Goal: Task Accomplishment & Management: Use online tool/utility

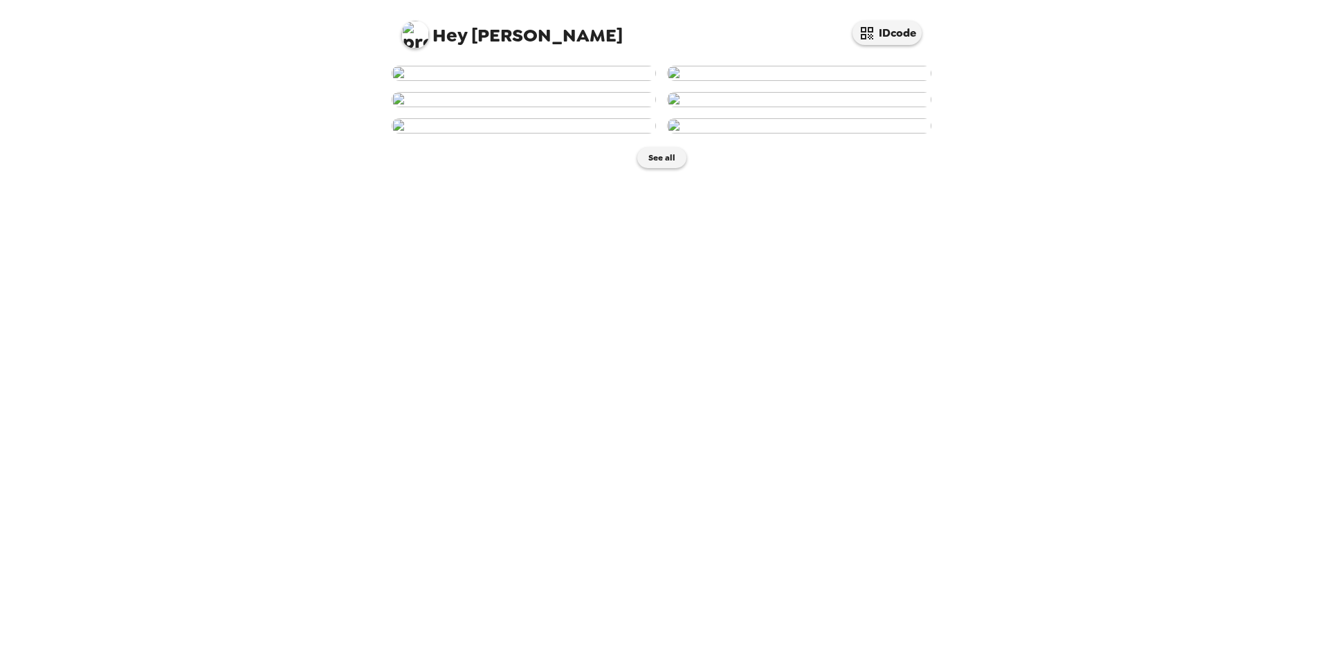
click at [547, 81] on img at bounding box center [524, 73] width 264 height 15
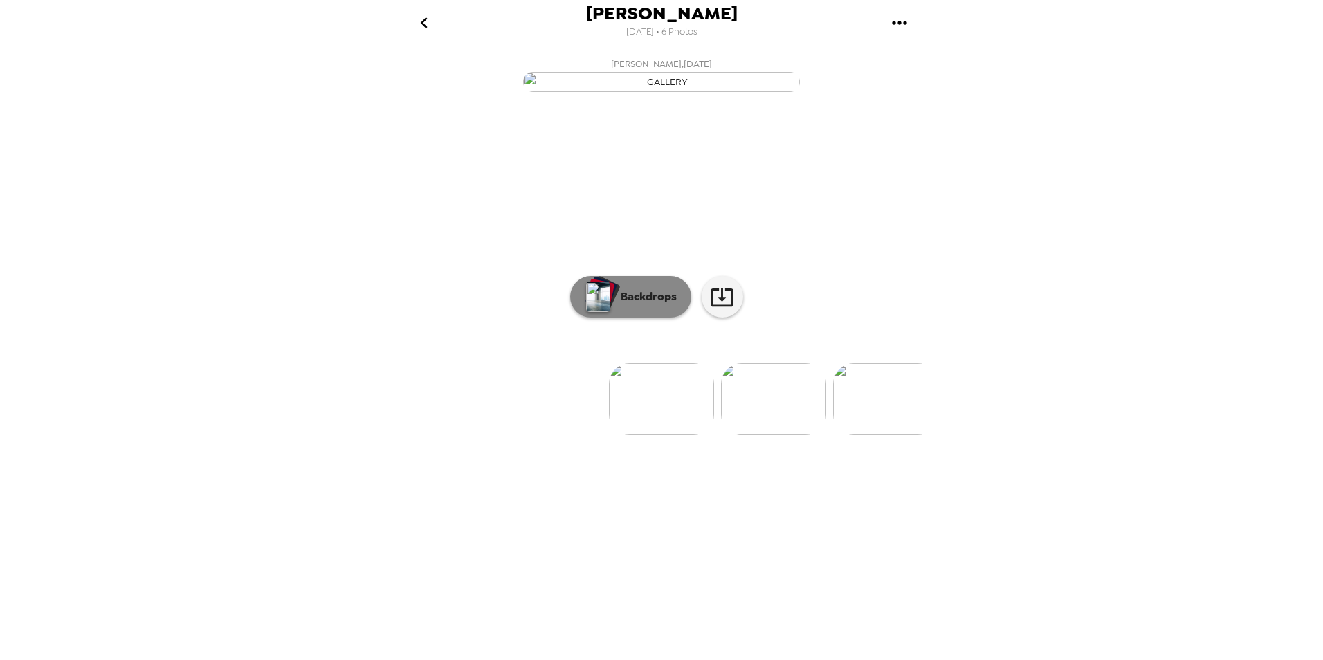
click at [660, 305] on p "Backdrops" at bounding box center [645, 297] width 63 height 17
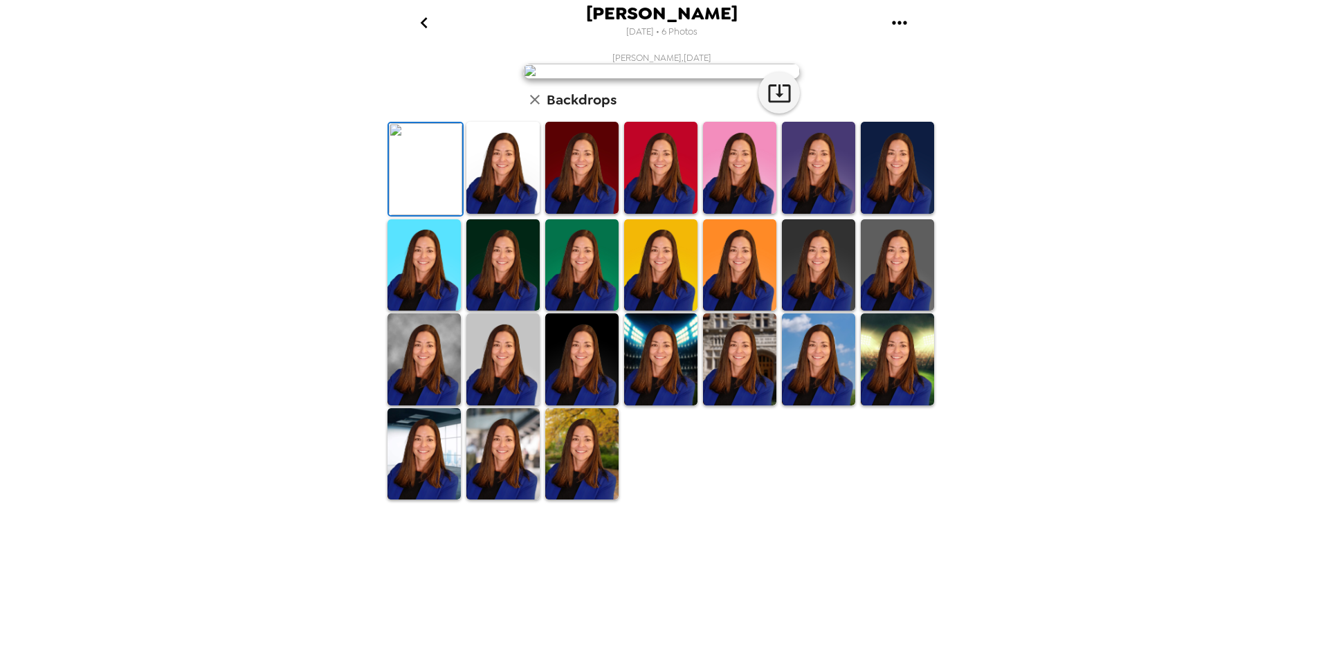
scroll to position [172, 0]
click at [508, 500] on img at bounding box center [502, 454] width 73 height 92
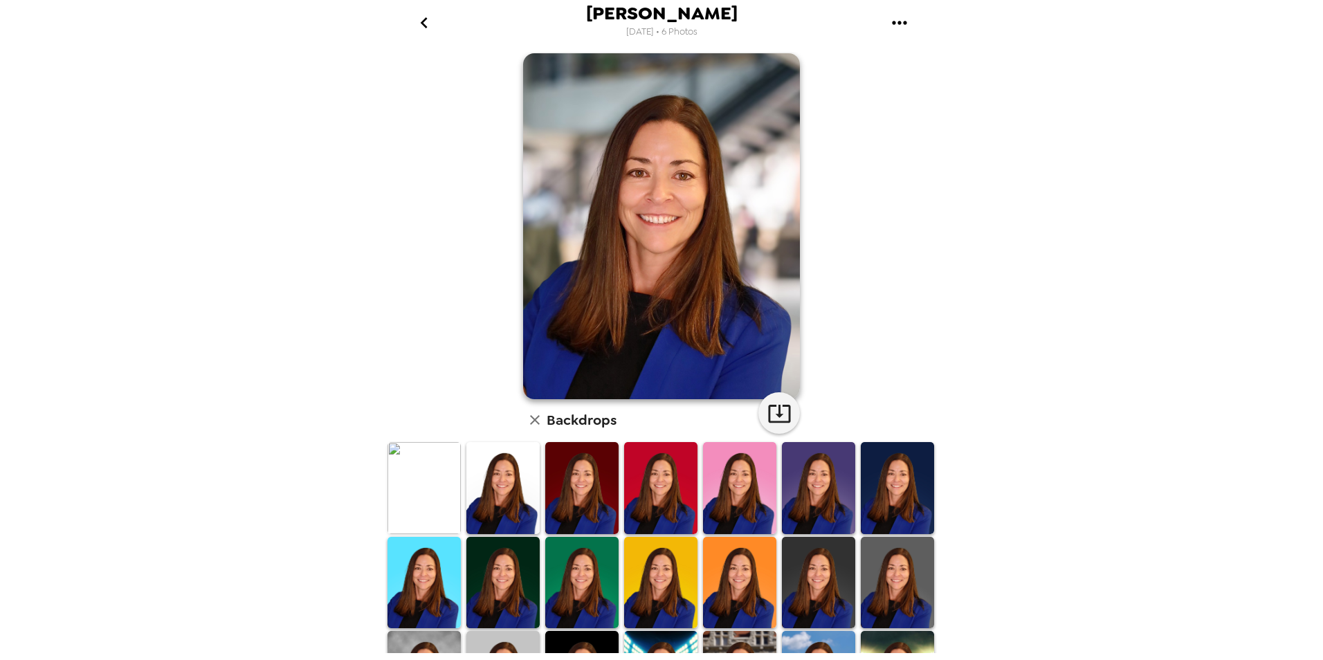
scroll to position [0, 0]
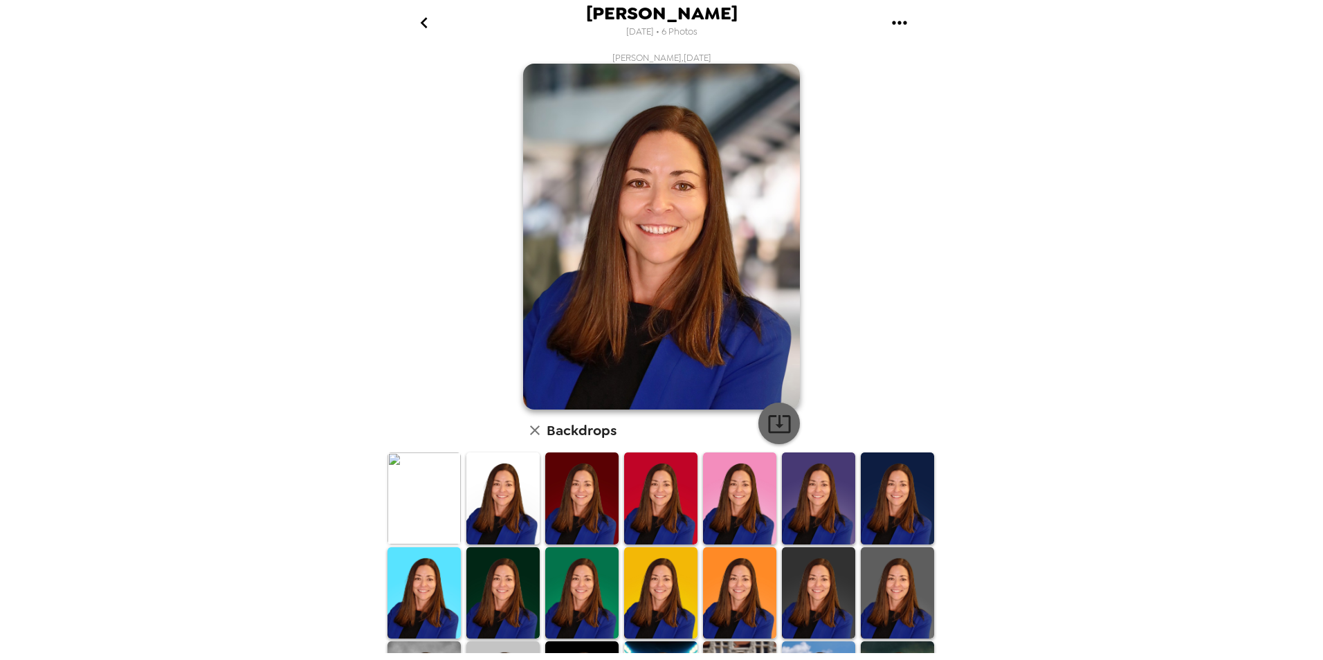
click at [780, 426] on icon "button" at bounding box center [780, 424] width 24 height 24
drag, startPoint x: 226, startPoint y: 197, endPoint x: 196, endPoint y: 137, distance: 66.5
click at [226, 197] on div "[PERSON_NAME] [DATE] • 6 Photos [PERSON_NAME] , [DATE] Backdrops" at bounding box center [661, 330] width 1323 height 660
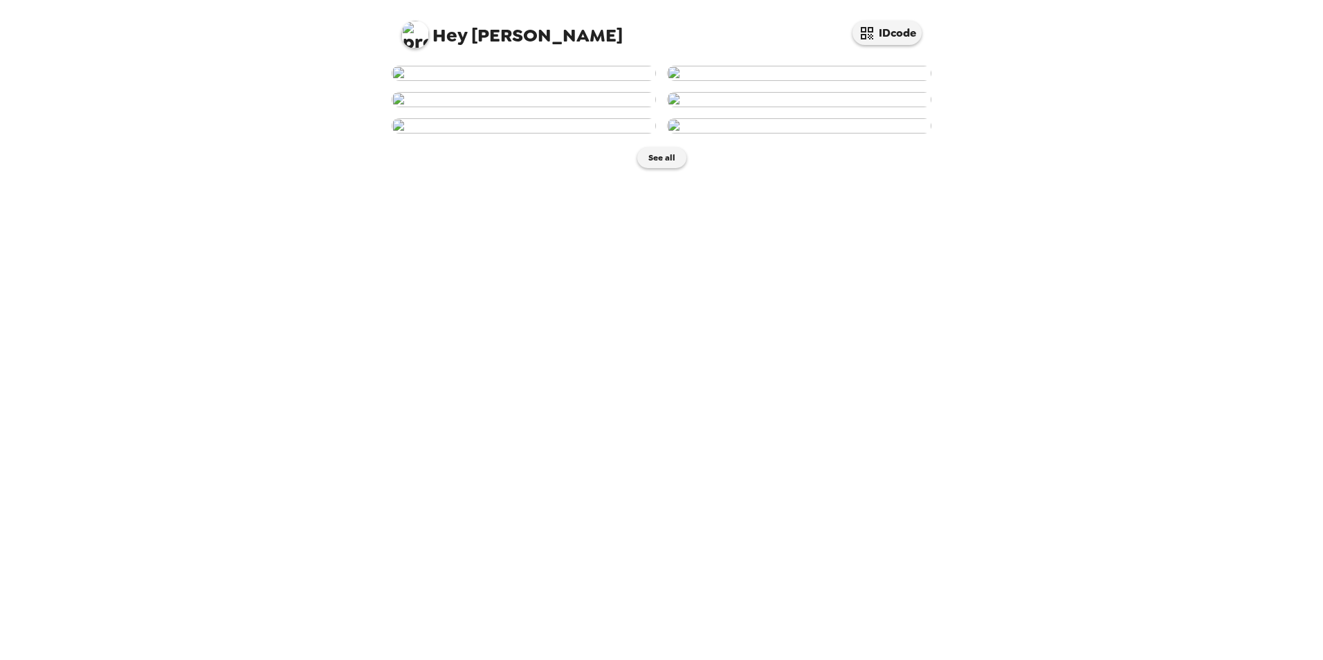
scroll to position [69, 0]
click at [548, 81] on img at bounding box center [524, 73] width 264 height 15
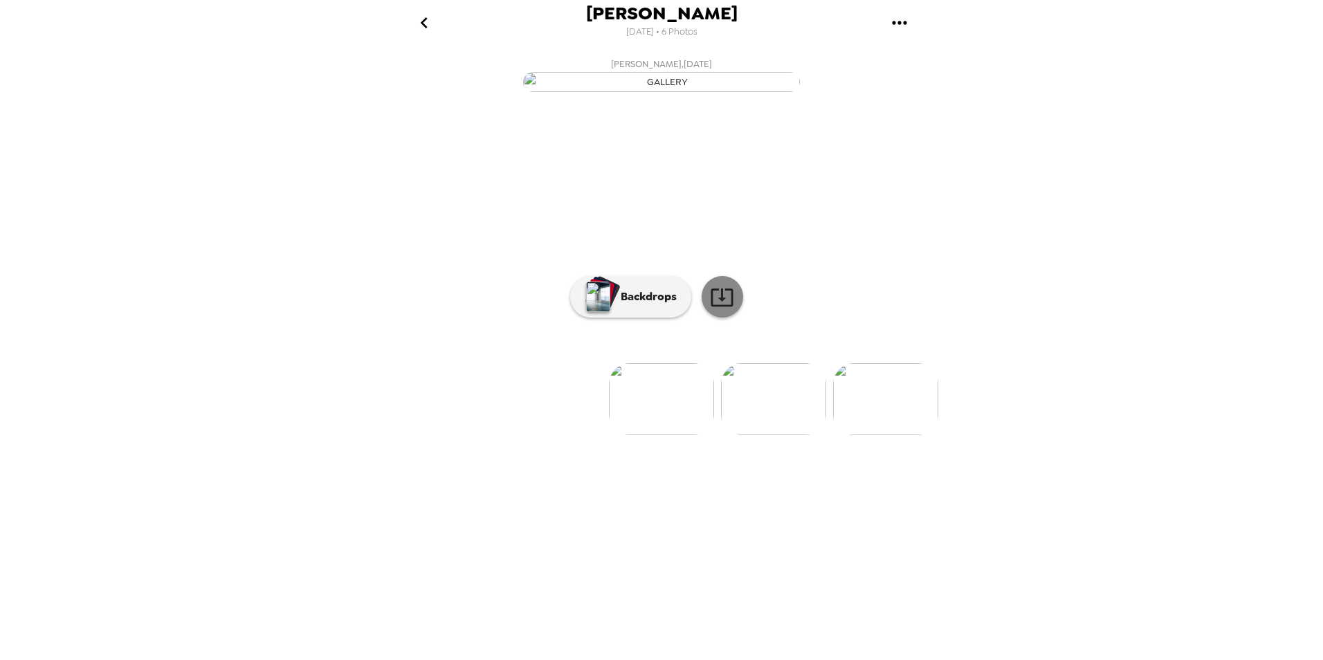
click at [724, 309] on icon at bounding box center [722, 297] width 24 height 24
drag, startPoint x: 321, startPoint y: 427, endPoint x: 320, endPoint y: 386, distance: 40.8
click at [321, 427] on div "[PERSON_NAME] [DATE] • 6 Photos [PERSON_NAME] , [DATE] [PERSON_NAME] , [DATE] […" at bounding box center [661, 330] width 1323 height 660
click at [649, 305] on p "Backdrops" at bounding box center [645, 297] width 63 height 17
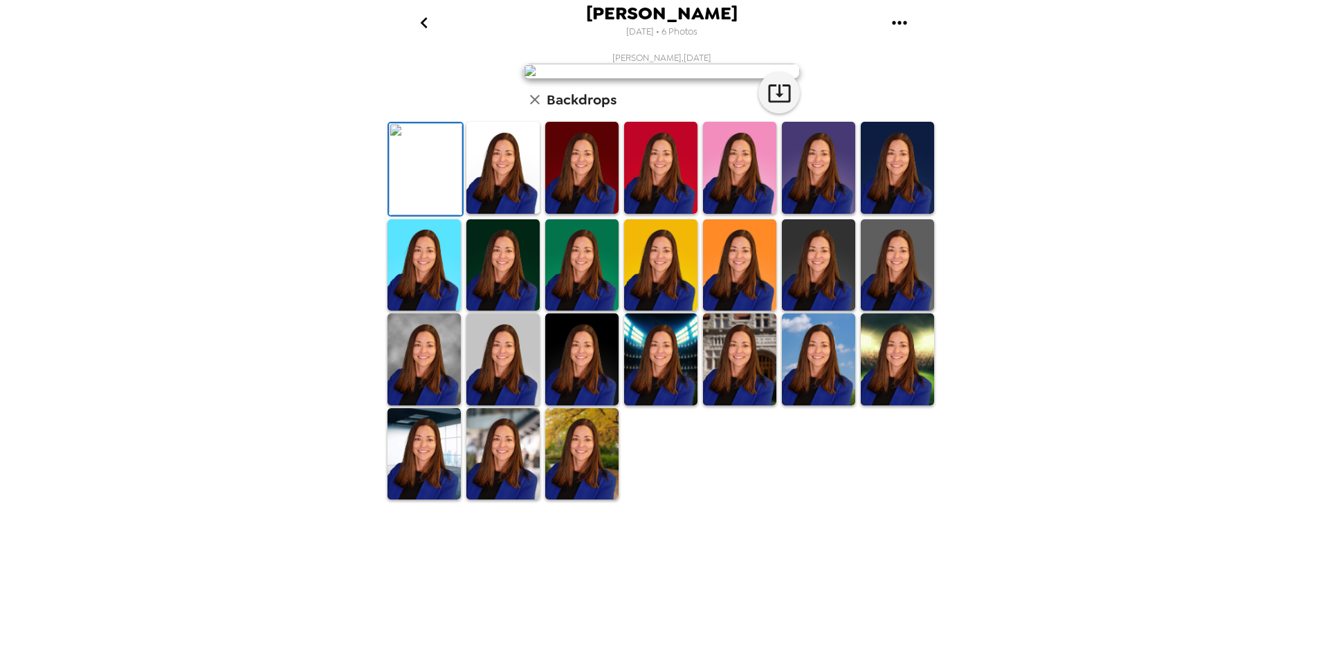
scroll to position [172, 0]
click at [488, 500] on img at bounding box center [502, 454] width 73 height 92
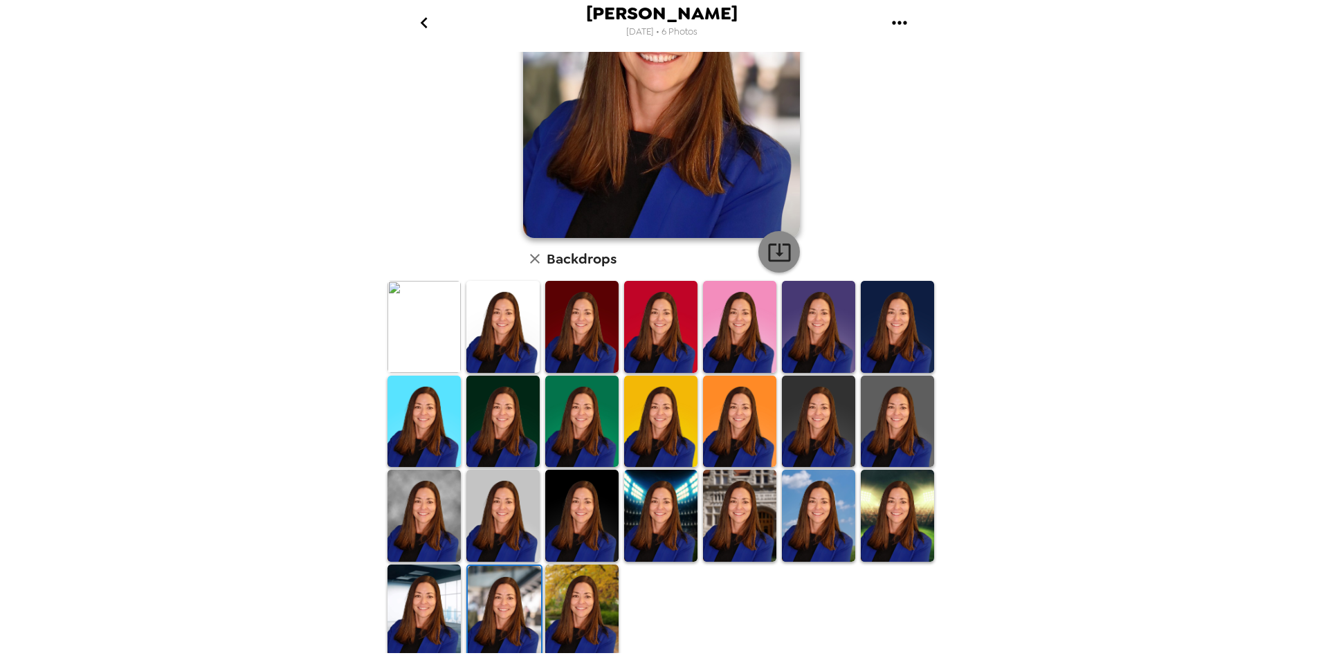
click at [779, 252] on icon "button" at bounding box center [780, 252] width 24 height 24
click at [287, 172] on div "[PERSON_NAME] [DATE] • 6 Photos [PERSON_NAME] , [DATE] Backdrops" at bounding box center [661, 330] width 1323 height 660
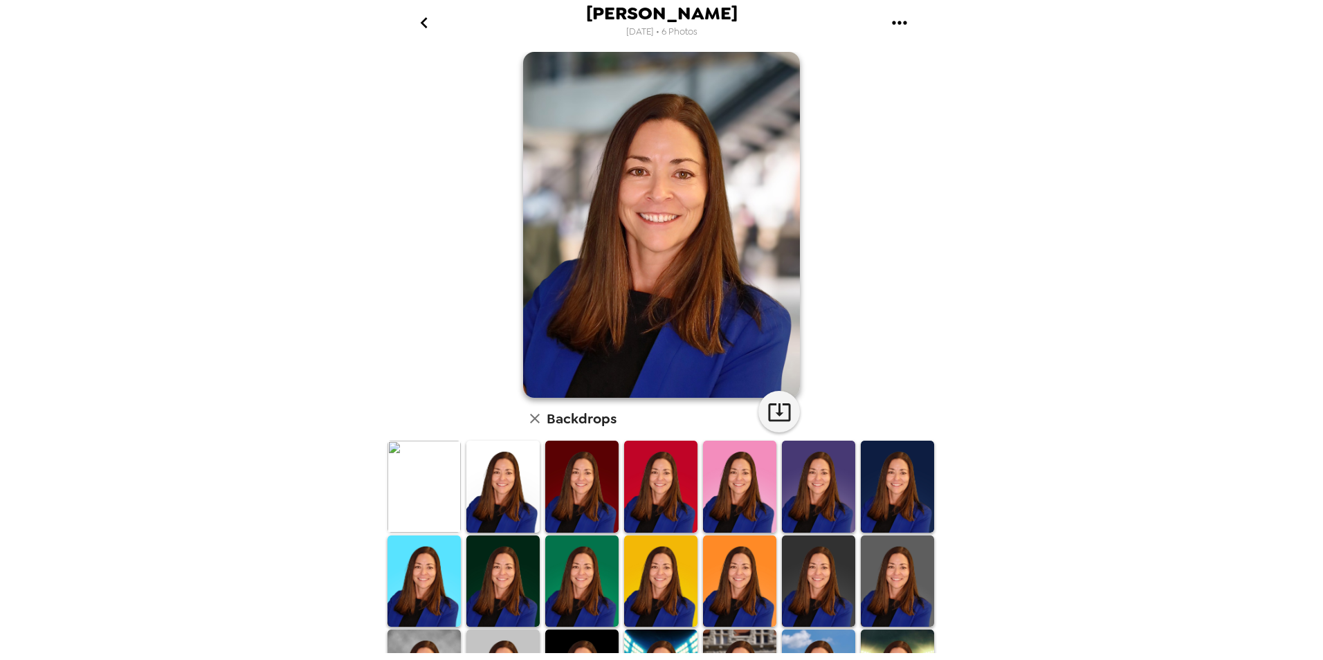
scroll to position [0, 0]
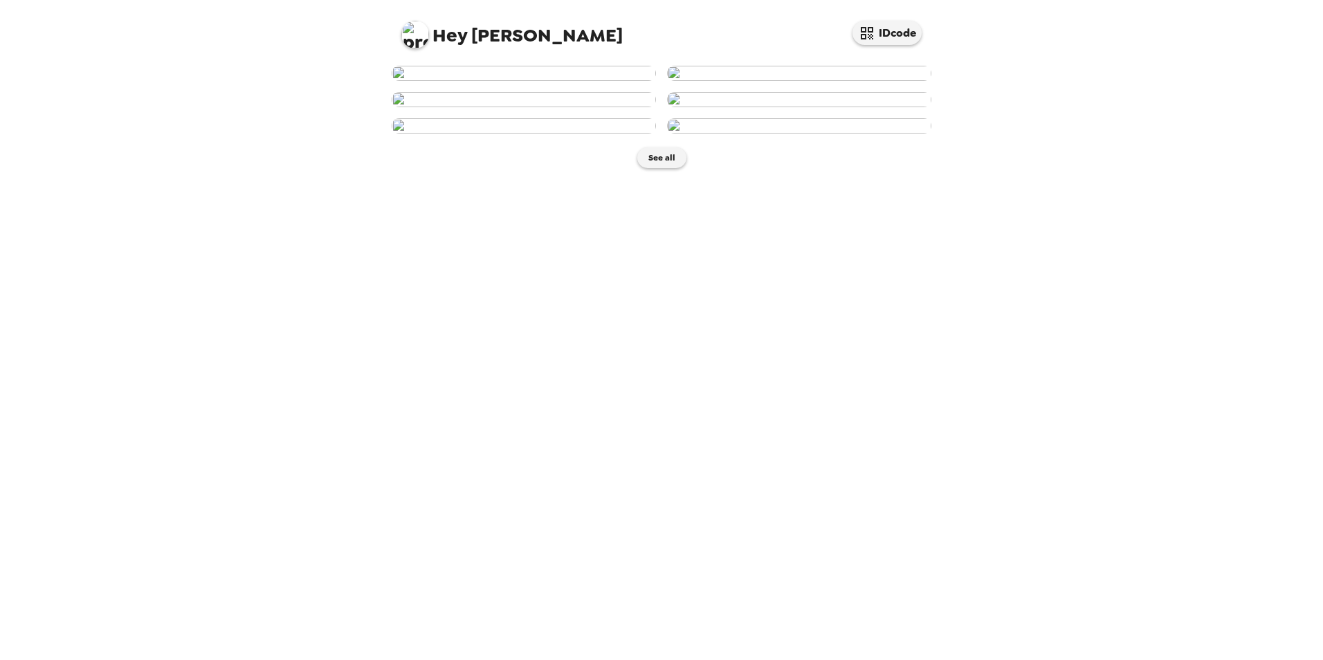
click at [552, 81] on img at bounding box center [524, 73] width 264 height 15
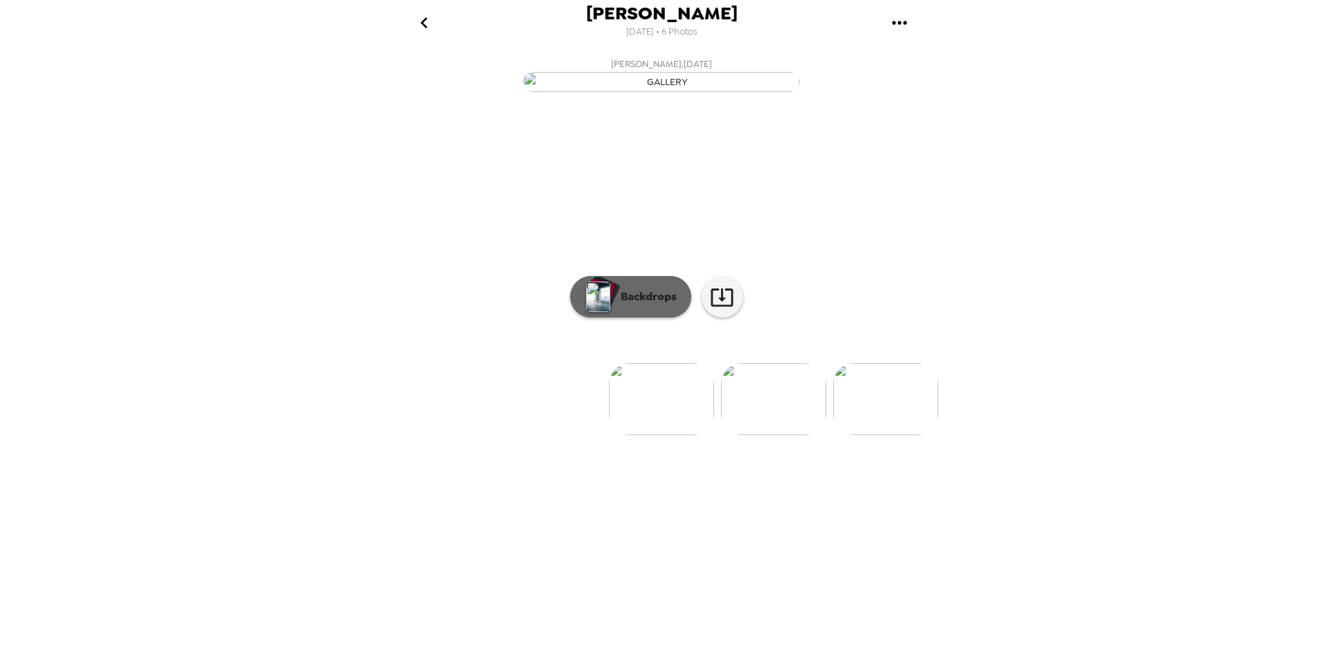
click at [641, 305] on p "Backdrops" at bounding box center [645, 297] width 63 height 17
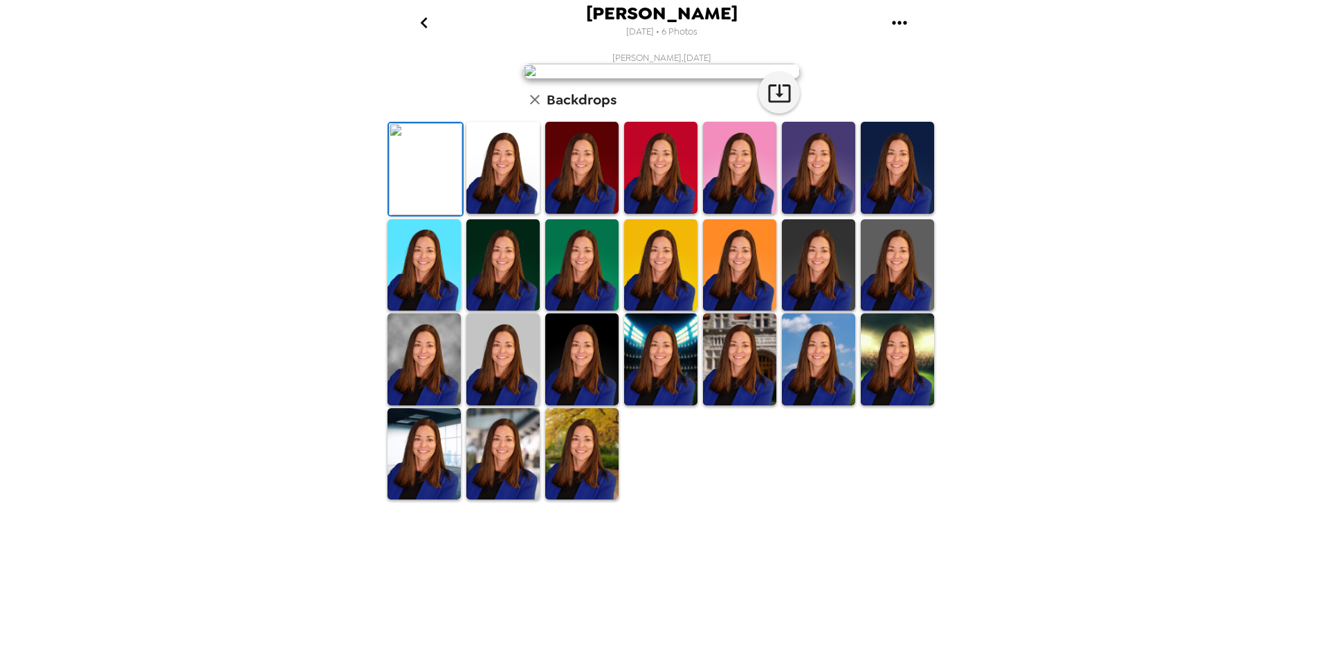
scroll to position [172, 0]
drag, startPoint x: 514, startPoint y: 599, endPoint x: 531, endPoint y: 601, distance: 17.4
click at [514, 500] on img at bounding box center [502, 454] width 73 height 92
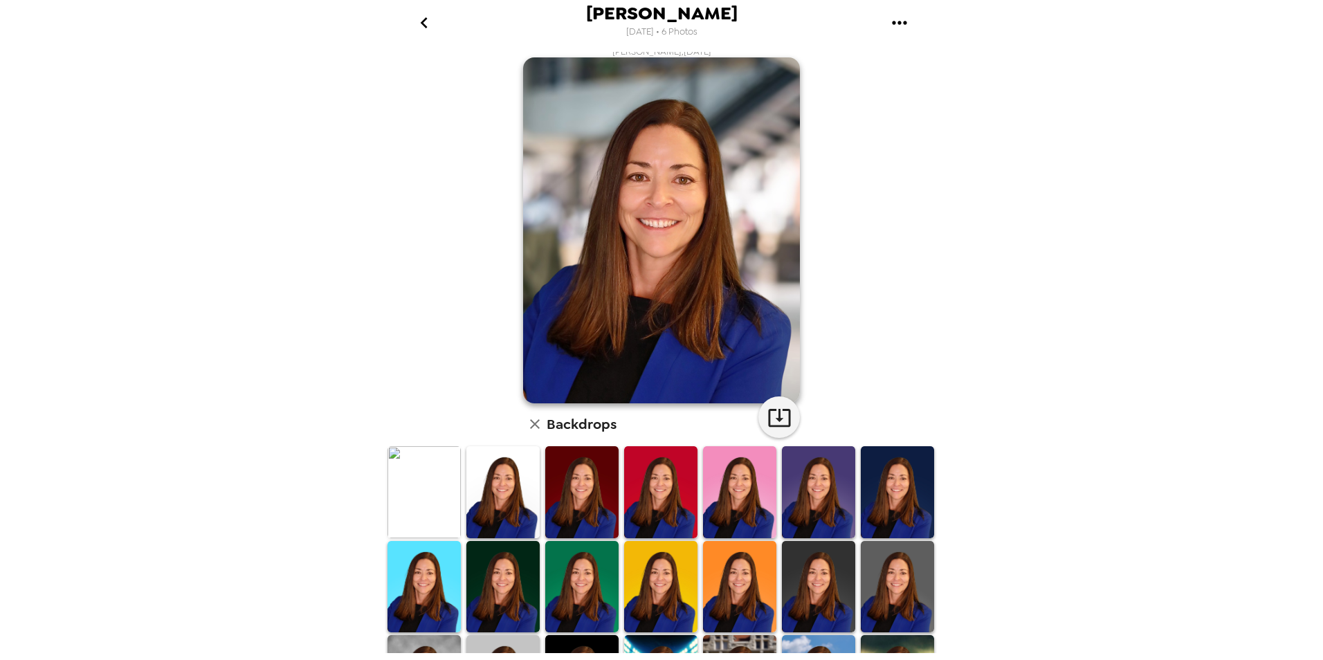
scroll to position [0, 0]
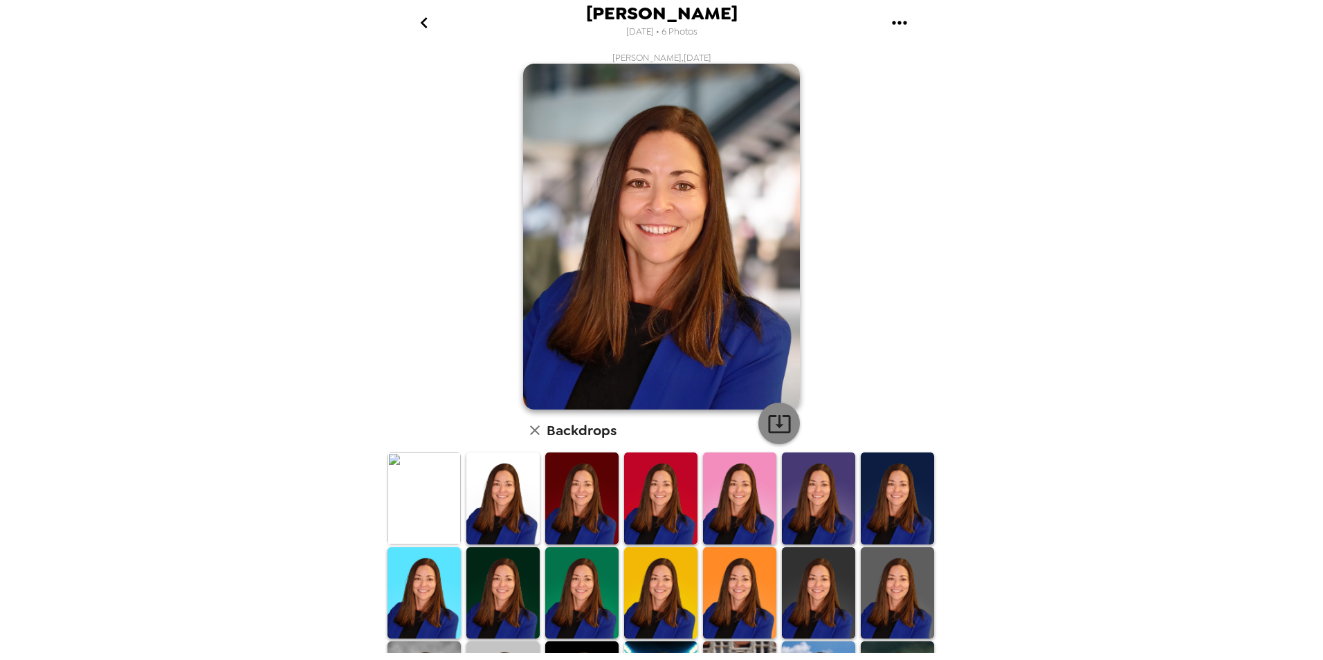
click at [785, 431] on icon "button" at bounding box center [779, 424] width 22 height 18
drag, startPoint x: 995, startPoint y: 96, endPoint x: 1000, endPoint y: 89, distance: 8.9
click at [995, 96] on div "[PERSON_NAME] [DATE] • 6 Photos [PERSON_NAME] , [DATE] Backdrops" at bounding box center [661, 330] width 1323 height 660
